Goal: Consume media (video, audio)

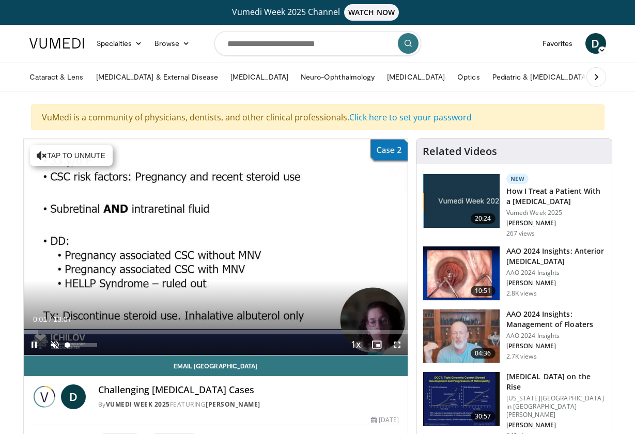
click at [52, 350] on span "Video Player" at bounding box center [54, 344] width 21 height 21
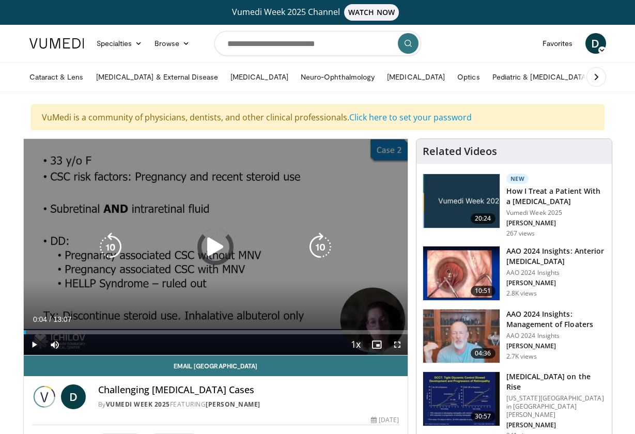
drag, startPoint x: 25, startPoint y: 331, endPoint x: 264, endPoint y: 347, distance: 239.6
click at [263, 348] on div "Current Time 0:04 / Duration 13:07 Play Skip Backward Skip Forward Mute 0% Load…" at bounding box center [216, 344] width 384 height 21
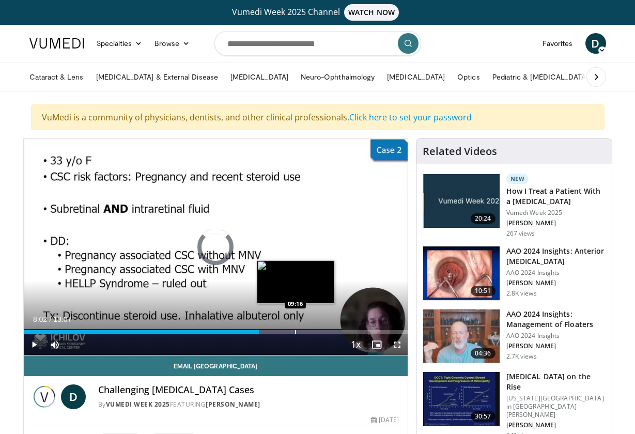
drag, startPoint x: 258, startPoint y: 330, endPoint x: 295, endPoint y: 331, distance: 37.2
click at [295, 331] on div "Progress Bar" at bounding box center [295, 332] width 1 height 4
drag, startPoint x: 295, startPoint y: 331, endPoint x: 302, endPoint y: 330, distance: 6.8
click at [302, 330] on video-js "**********" at bounding box center [216, 247] width 384 height 216
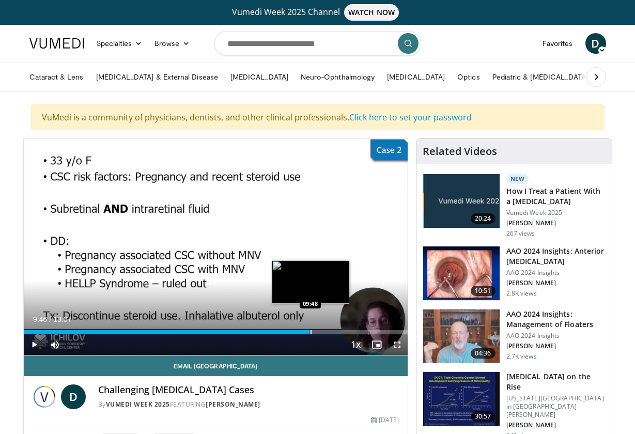
drag, startPoint x: 298, startPoint y: 331, endPoint x: 310, endPoint y: 330, distance: 11.4
click at [310, 330] on div "Progress Bar" at bounding box center [310, 332] width 1 height 4
